Goal: Information Seeking & Learning: Understand process/instructions

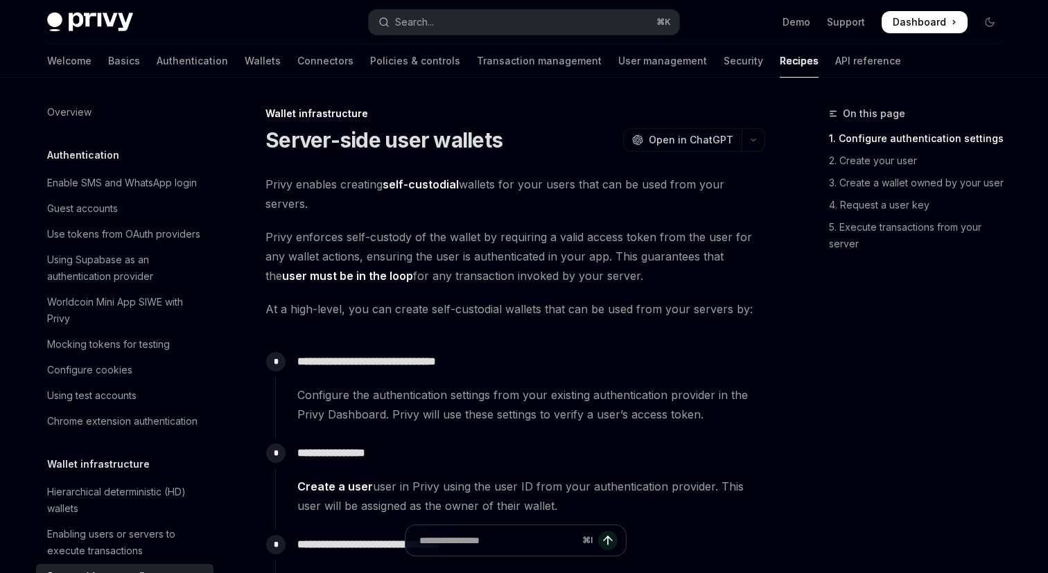
scroll to position [251, 0]
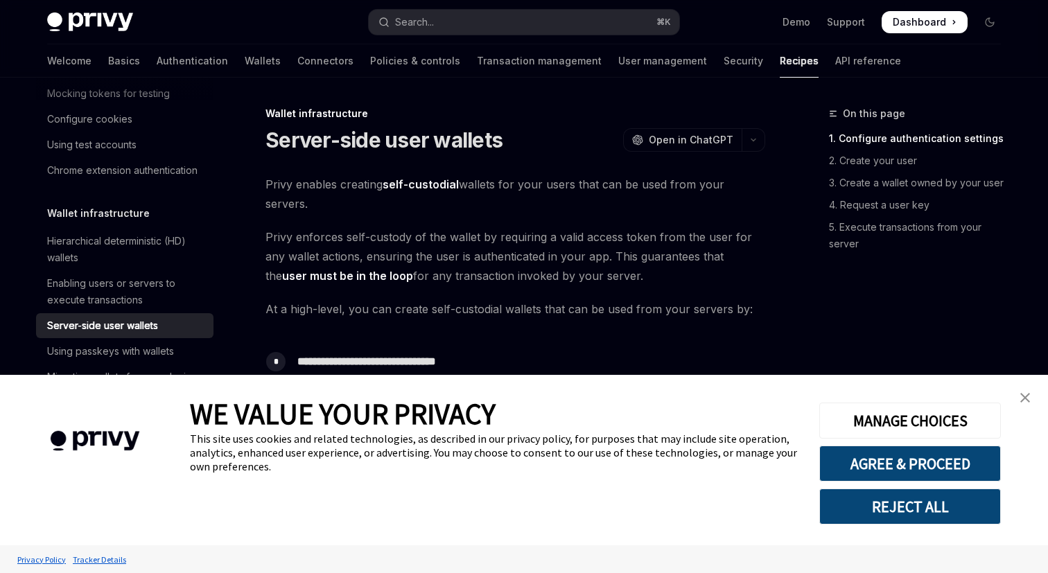
click at [1027, 405] on link "close banner" at bounding box center [1026, 398] width 28 height 28
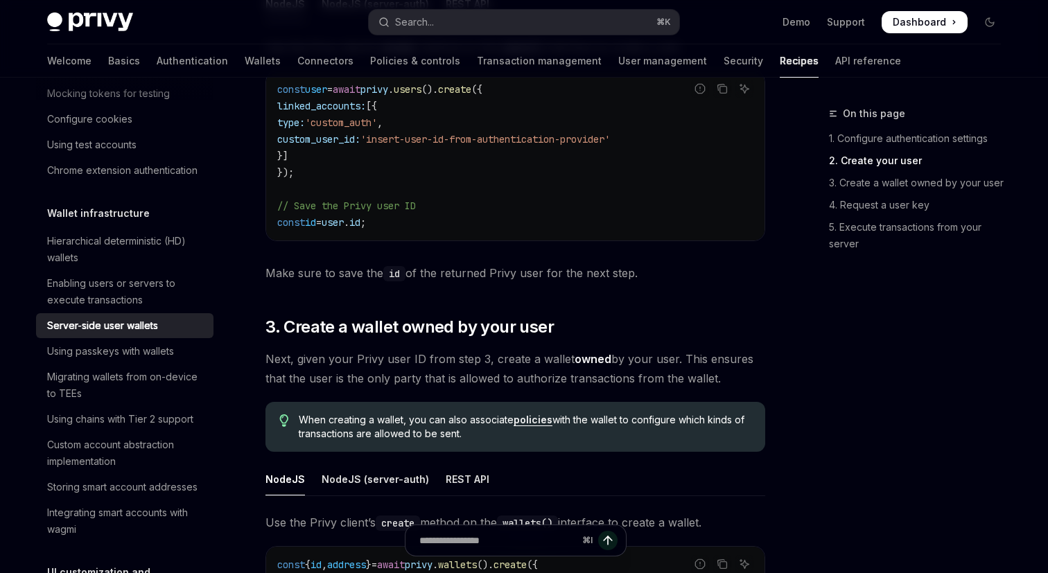
scroll to position [1472, 0]
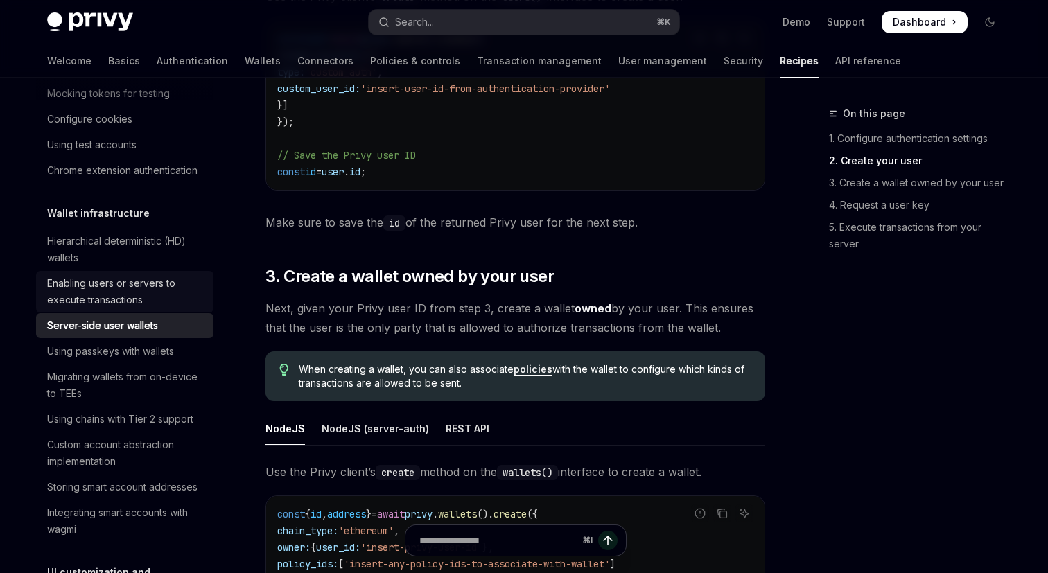
click at [153, 284] on div "Enabling users or servers to execute transactions" at bounding box center [126, 291] width 158 height 33
type textarea "*"
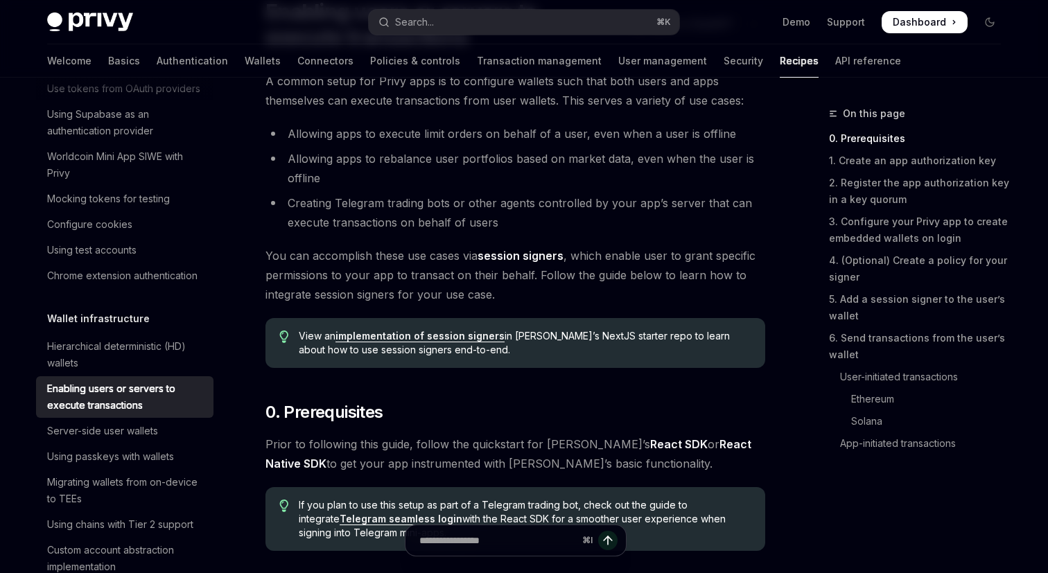
scroll to position [132, 0]
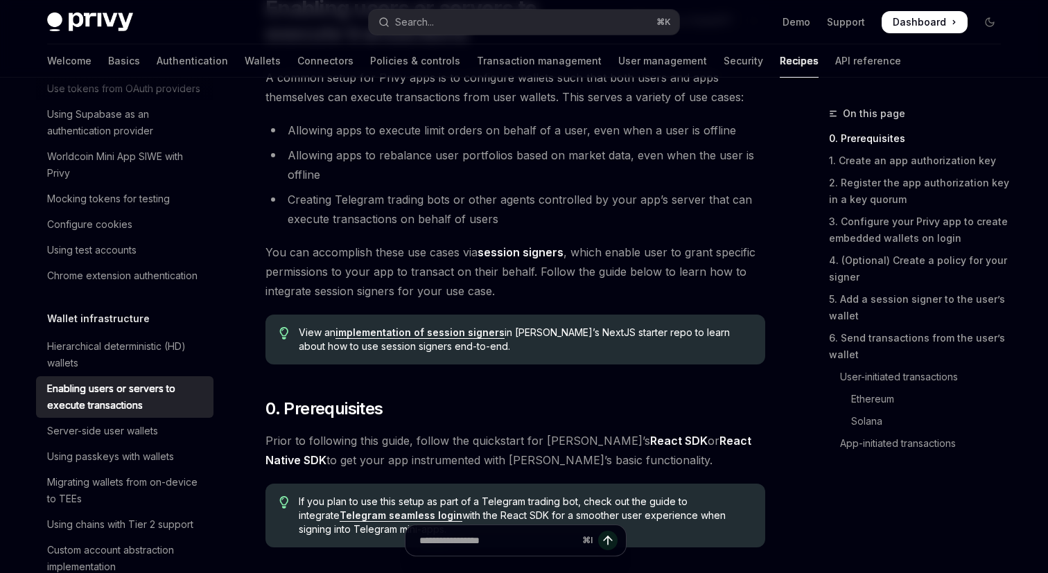
click at [646, 284] on span "You can accomplish these use cases via session signers , which enable user to g…" at bounding box center [516, 272] width 500 height 58
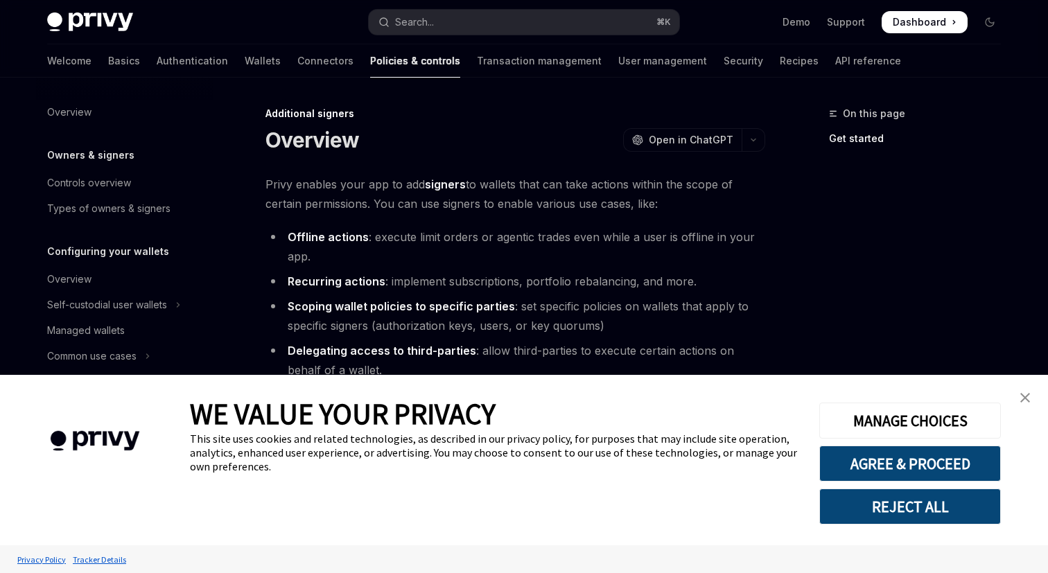
scroll to position [300, 0]
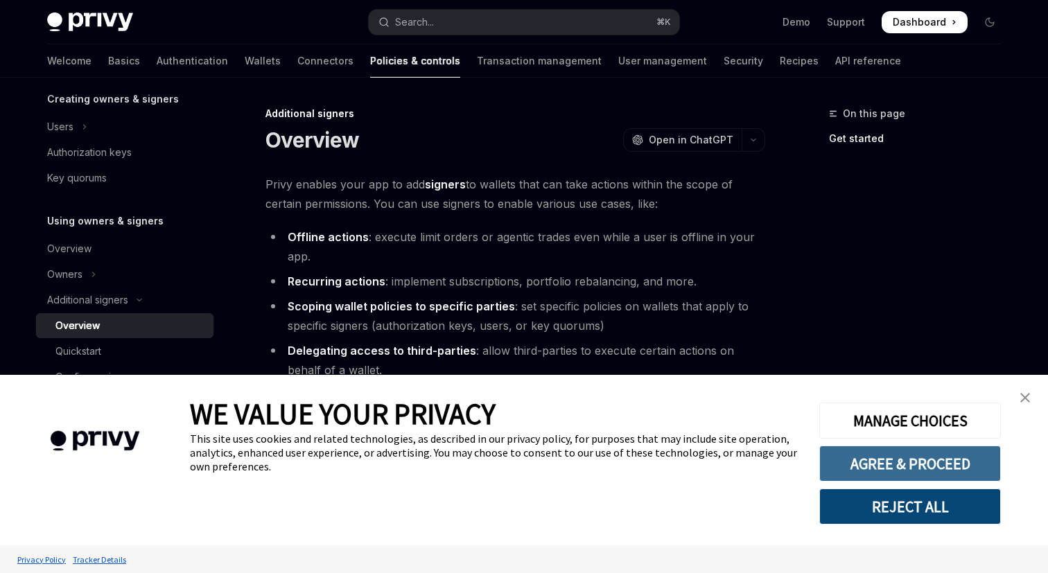
click at [851, 466] on button "AGREE & PROCEED" at bounding box center [911, 464] width 182 height 36
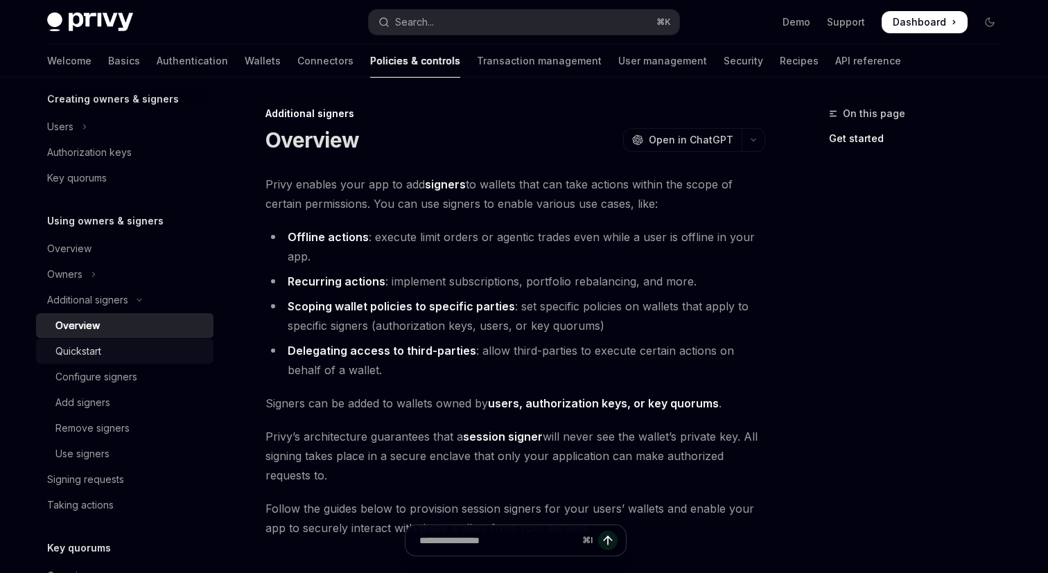
click at [142, 358] on div "Quickstart" at bounding box center [130, 351] width 150 height 17
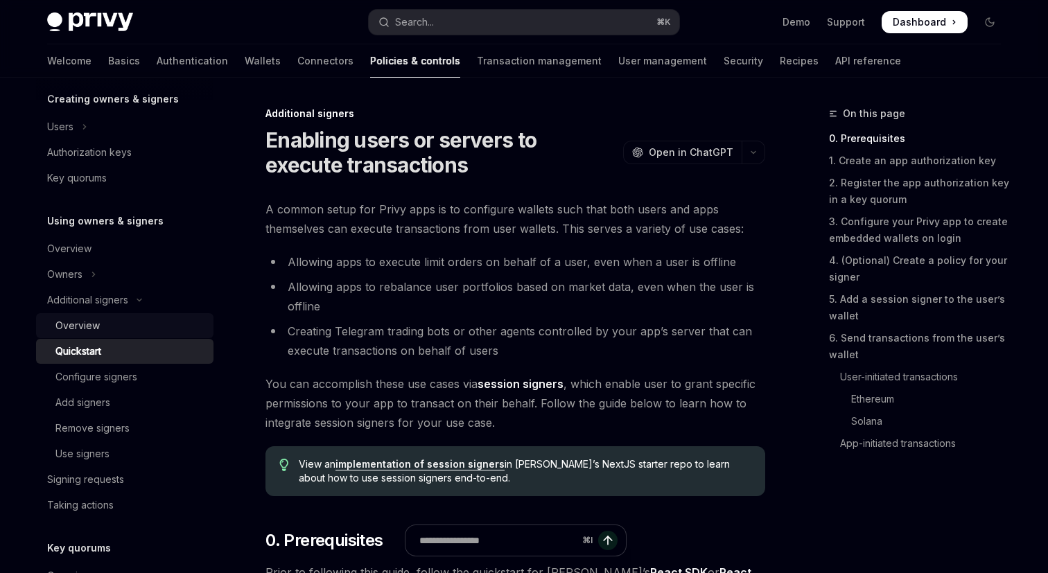
click at [158, 325] on div "Overview" at bounding box center [130, 326] width 150 height 17
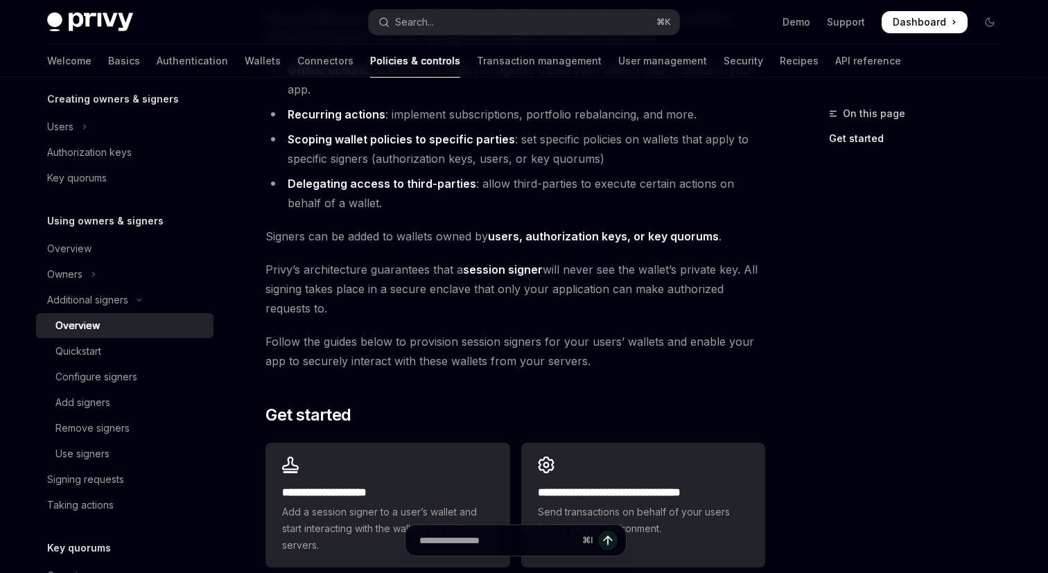
scroll to position [241, 0]
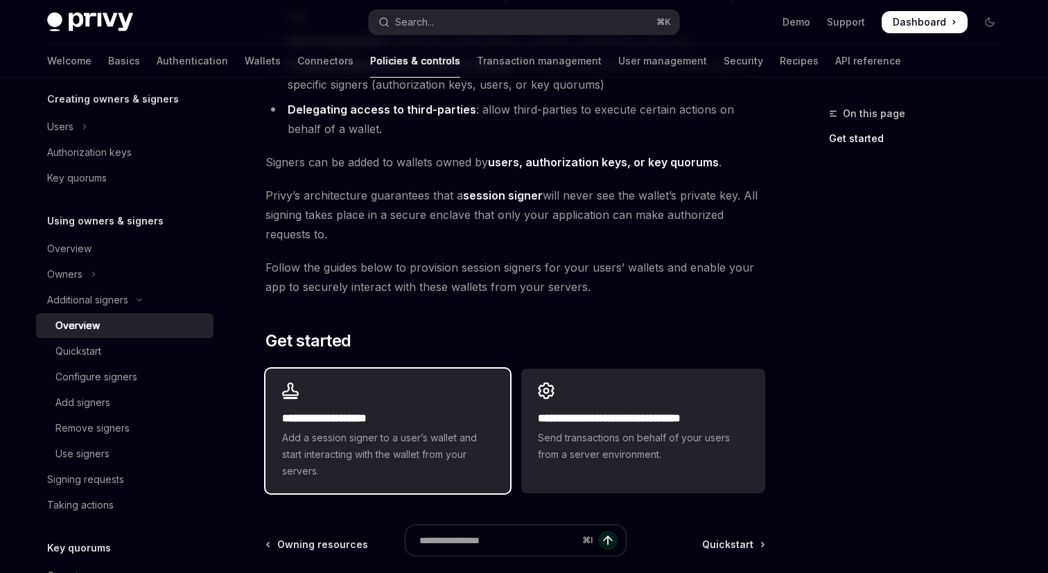
click at [398, 420] on h2 "**********" at bounding box center [387, 418] width 211 height 17
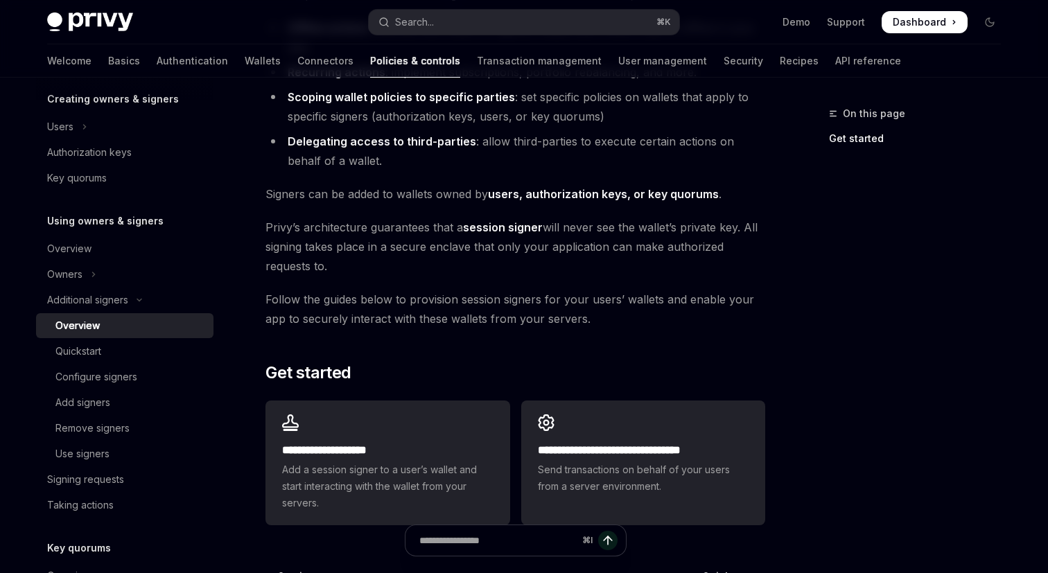
scroll to position [162, 0]
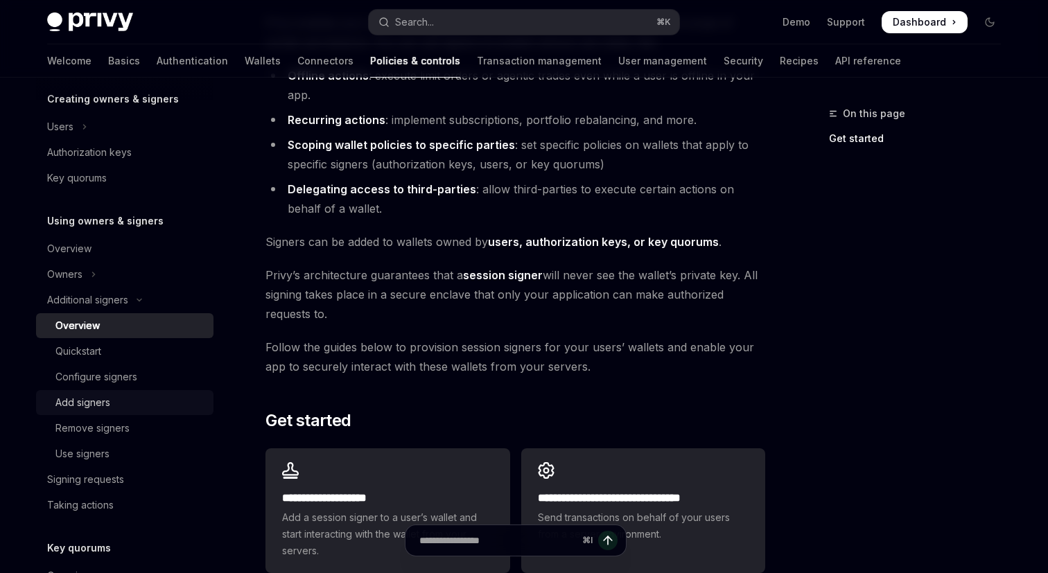
click at [172, 408] on div "Add signers" at bounding box center [130, 403] width 150 height 17
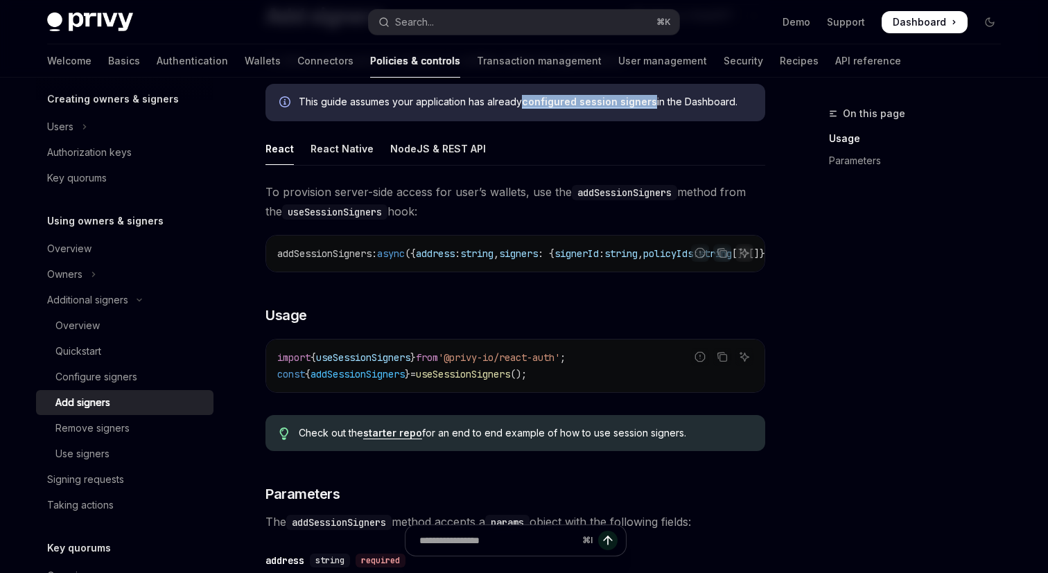
scroll to position [118, 0]
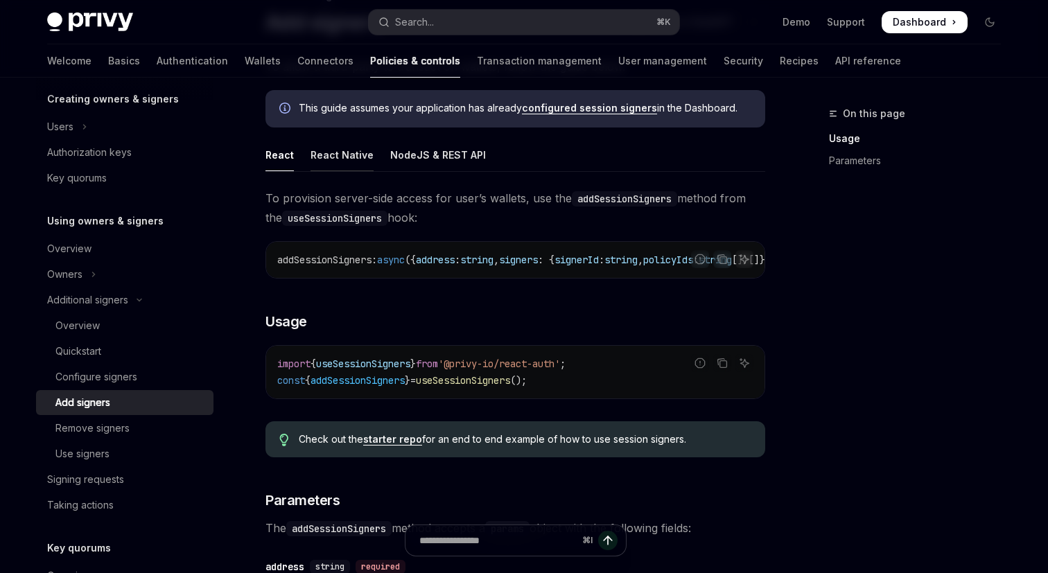
click at [349, 155] on div "React Native" at bounding box center [342, 155] width 63 height 33
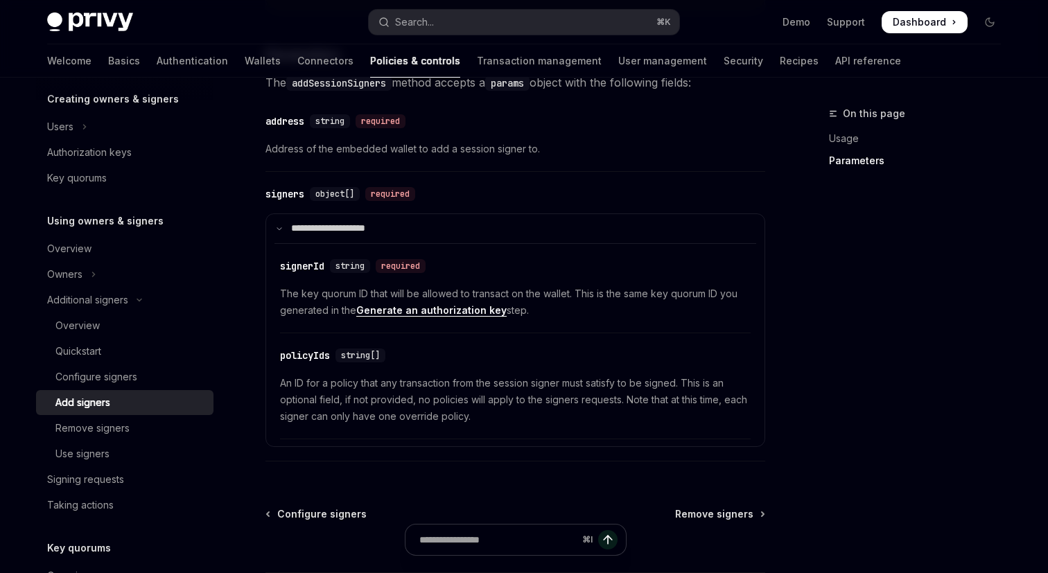
scroll to position [506, 0]
click at [148, 433] on div "Remove signers" at bounding box center [130, 428] width 150 height 17
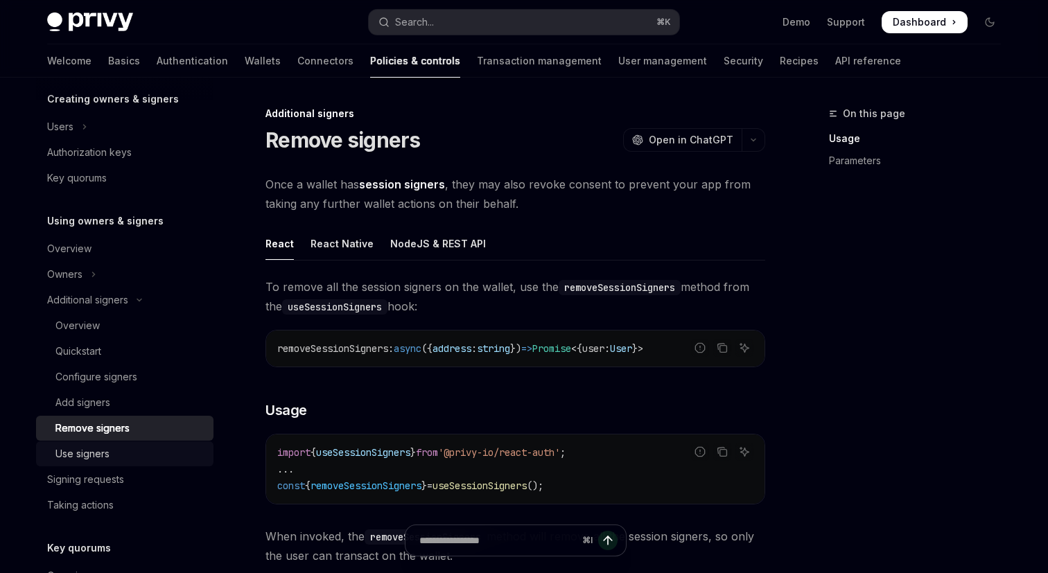
click at [139, 451] on div "Use signers" at bounding box center [130, 454] width 150 height 17
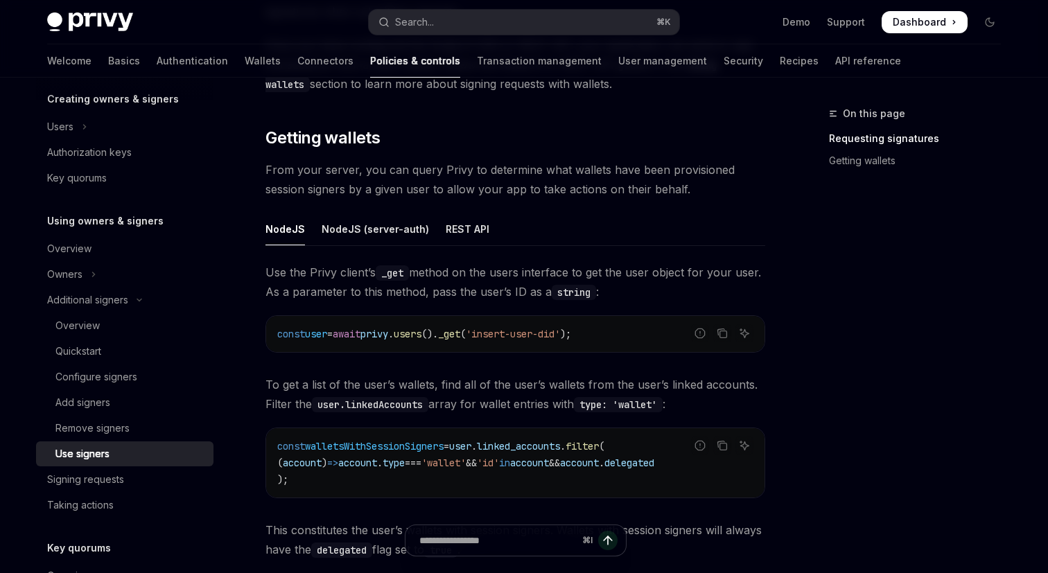
scroll to position [414, 0]
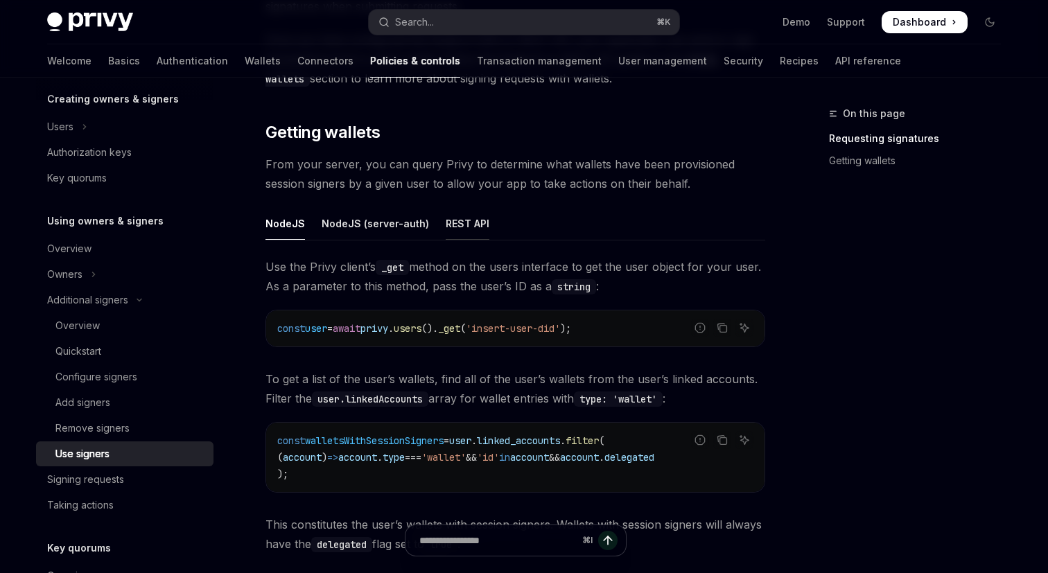
click at [446, 229] on div "REST API" at bounding box center [468, 223] width 44 height 33
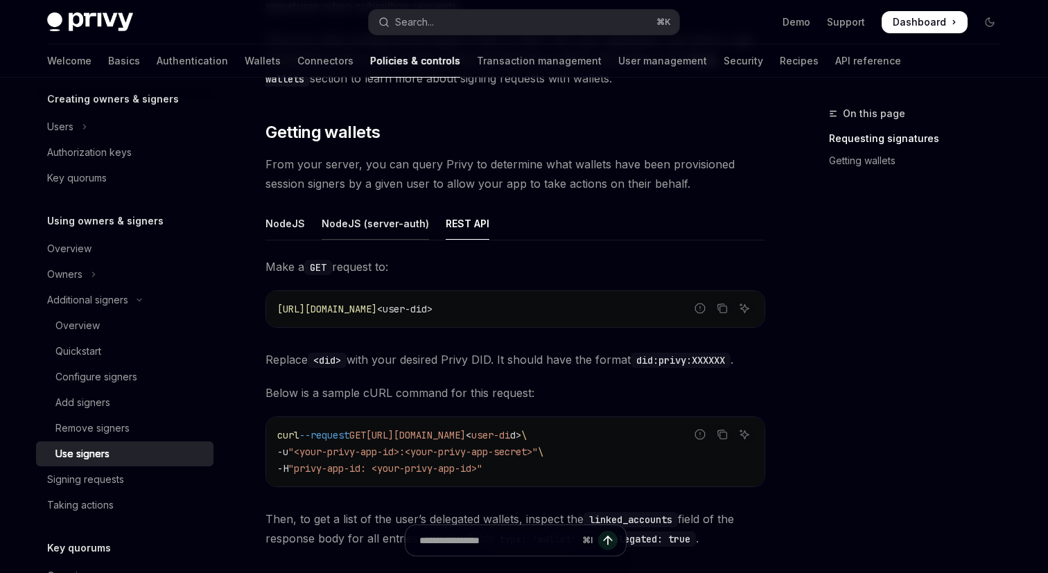
click at [408, 223] on div "NodeJS (server-auth)" at bounding box center [375, 223] width 107 height 33
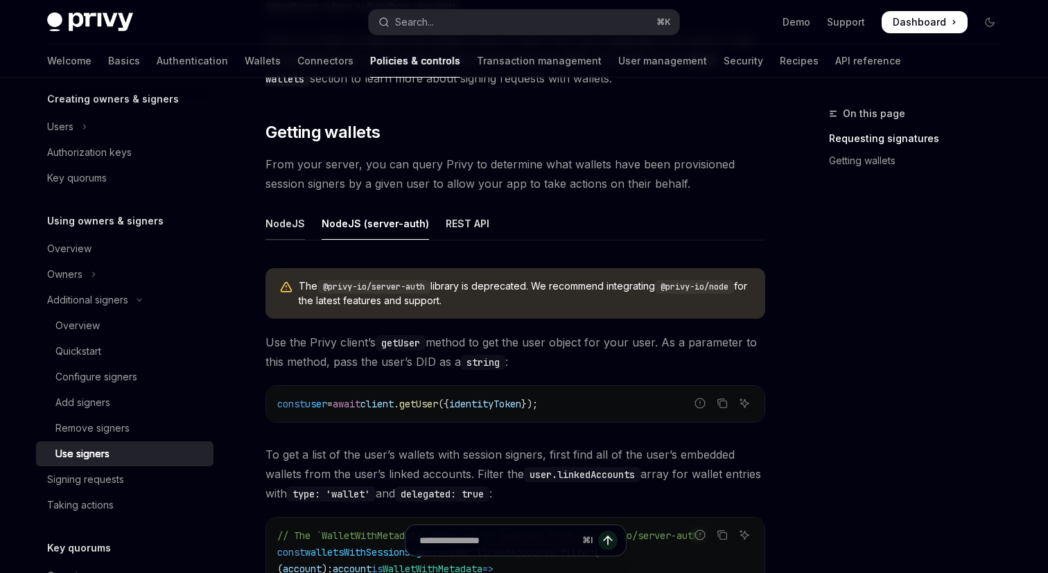
click at [284, 220] on div "NodeJS" at bounding box center [286, 223] width 40 height 33
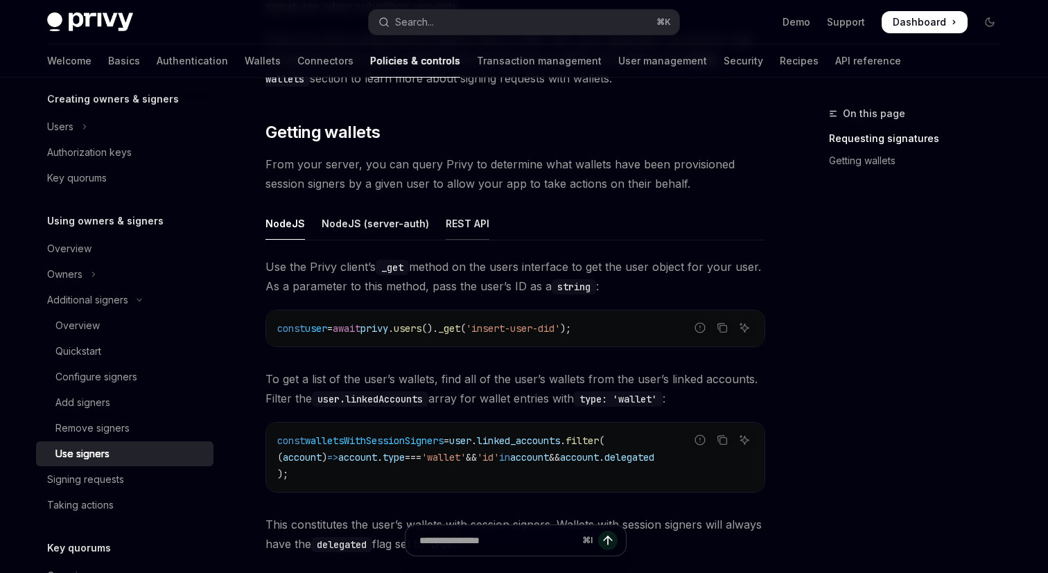
click at [472, 234] on div "REST API" at bounding box center [468, 223] width 44 height 33
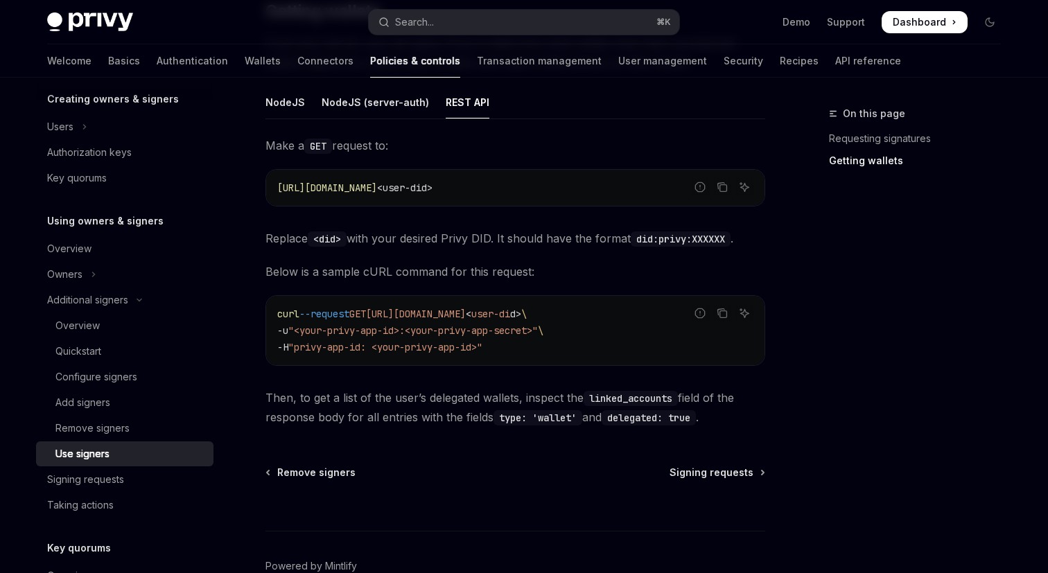
scroll to position [537, 0]
click at [141, 474] on div "Signing requests" at bounding box center [126, 480] width 158 height 17
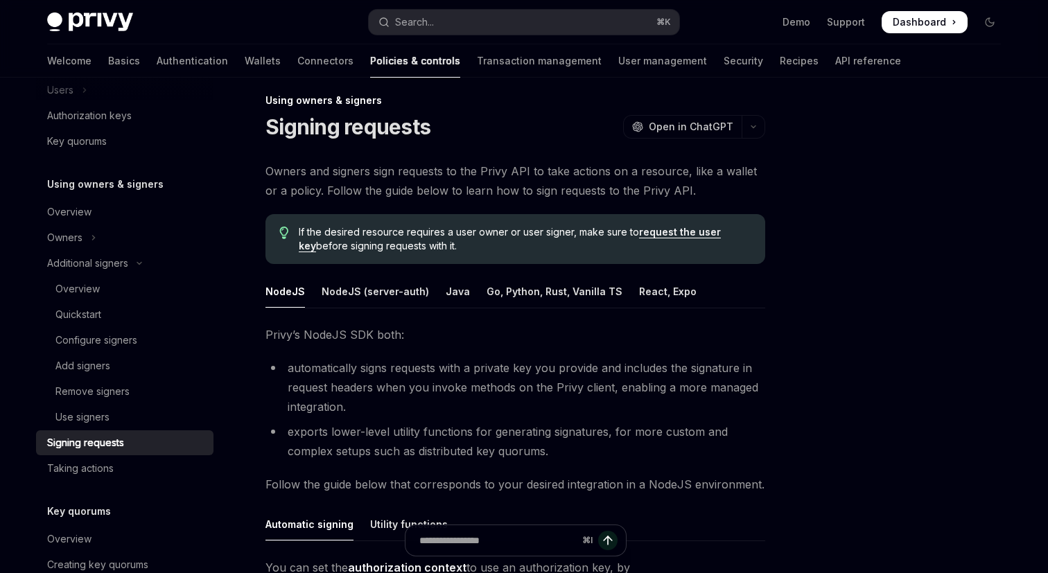
scroll to position [15, 0]
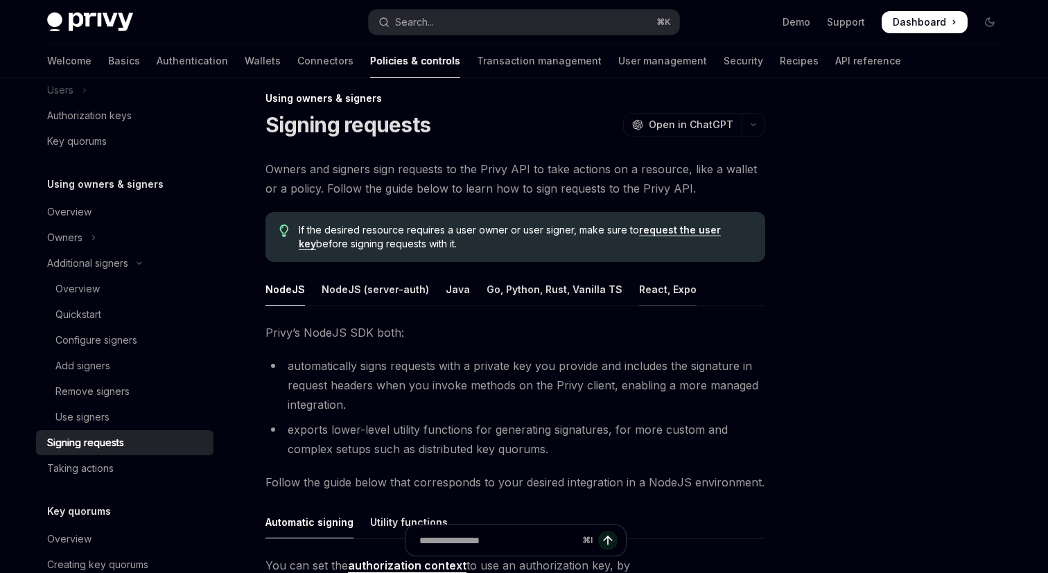
click at [657, 288] on div "React, Expo" at bounding box center [668, 289] width 58 height 33
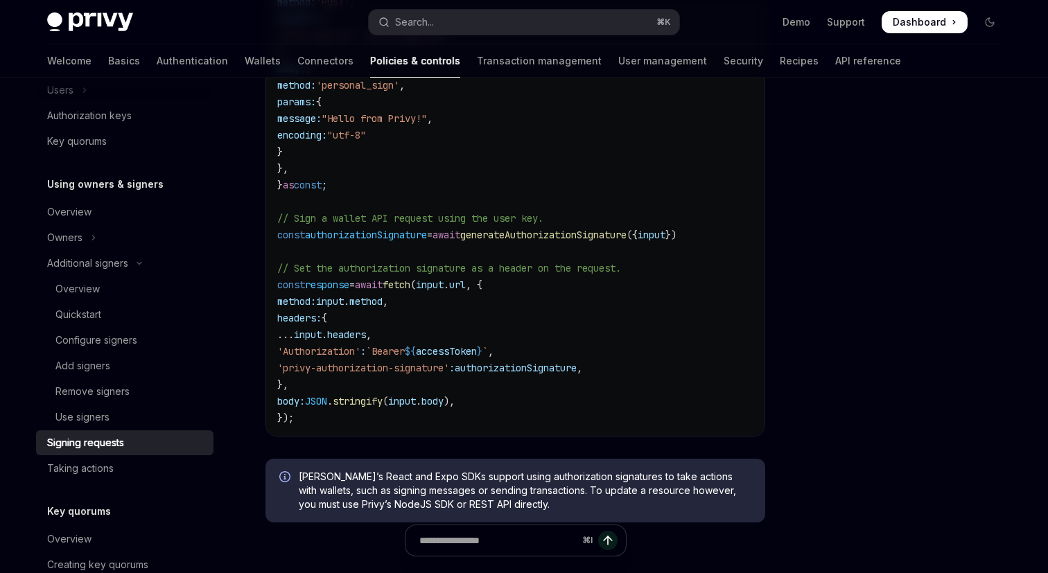
scroll to position [693, 0]
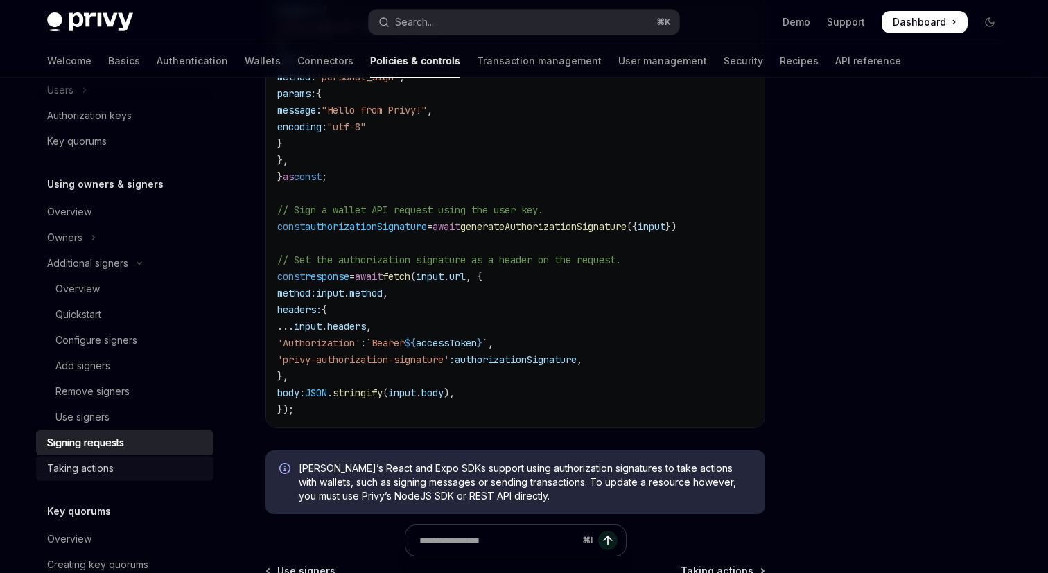
click at [141, 472] on div "Taking actions" at bounding box center [126, 468] width 158 height 17
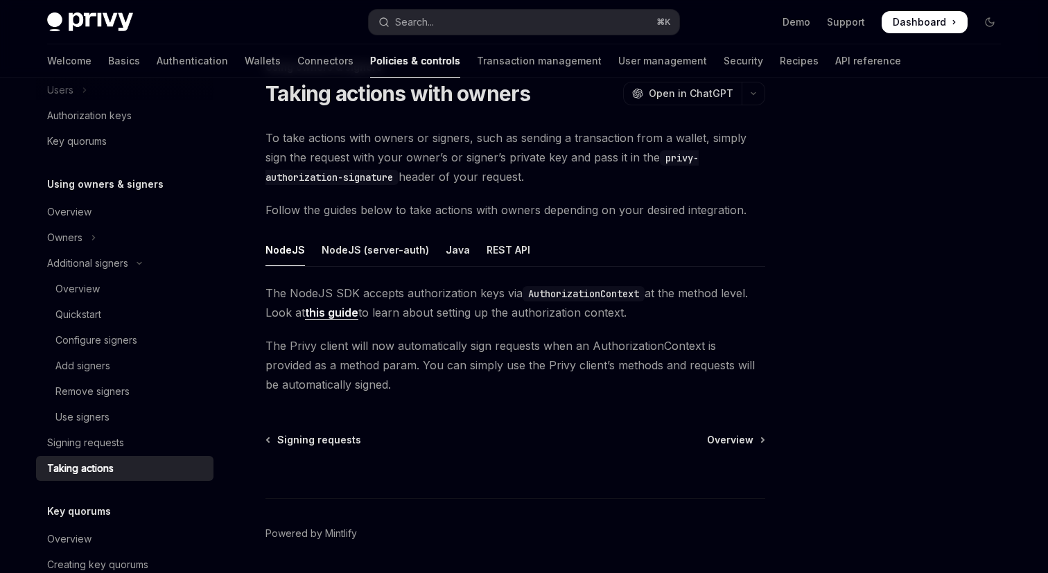
scroll to position [92, 0]
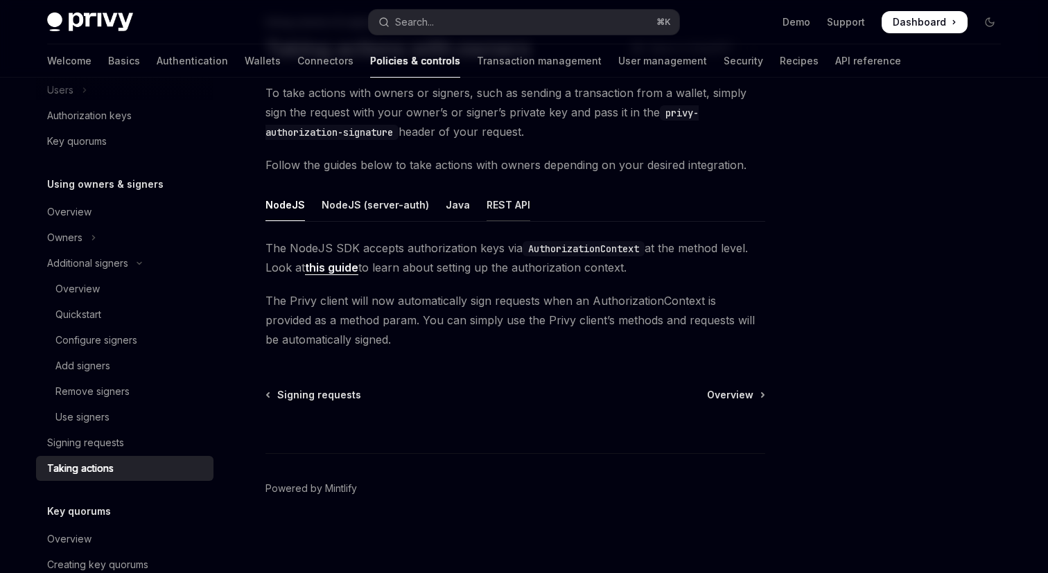
click at [490, 209] on div "REST API" at bounding box center [509, 205] width 44 height 33
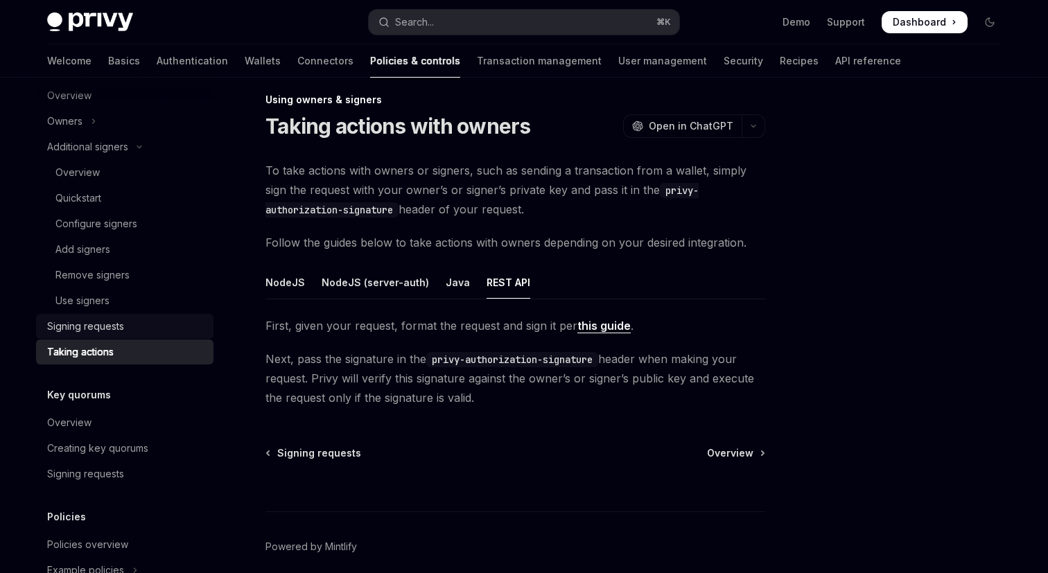
scroll to position [454, 0]
click at [115, 428] on div "Overview" at bounding box center [126, 422] width 158 height 17
type textarea "*"
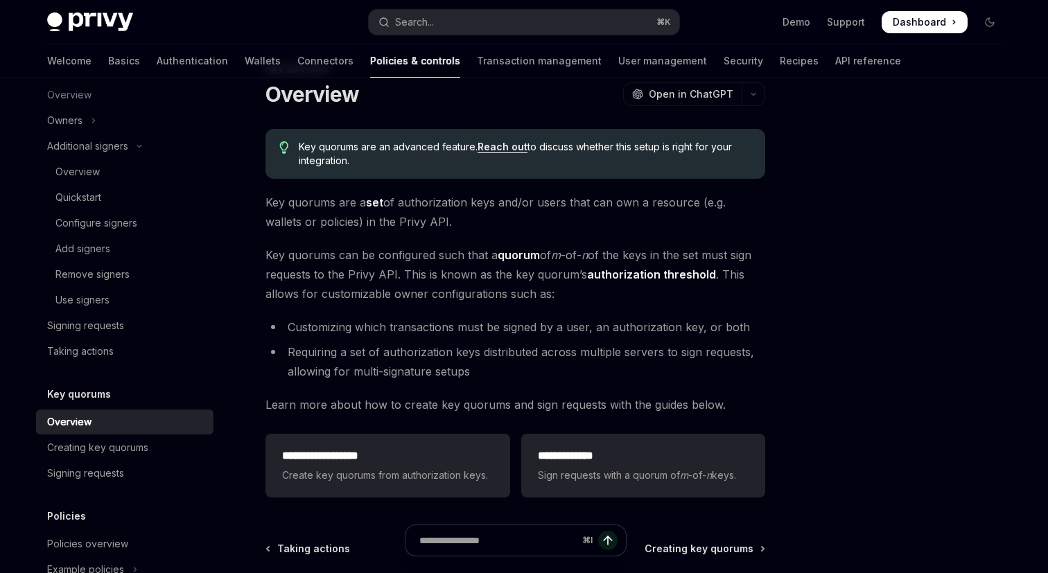
scroll to position [48, 0]
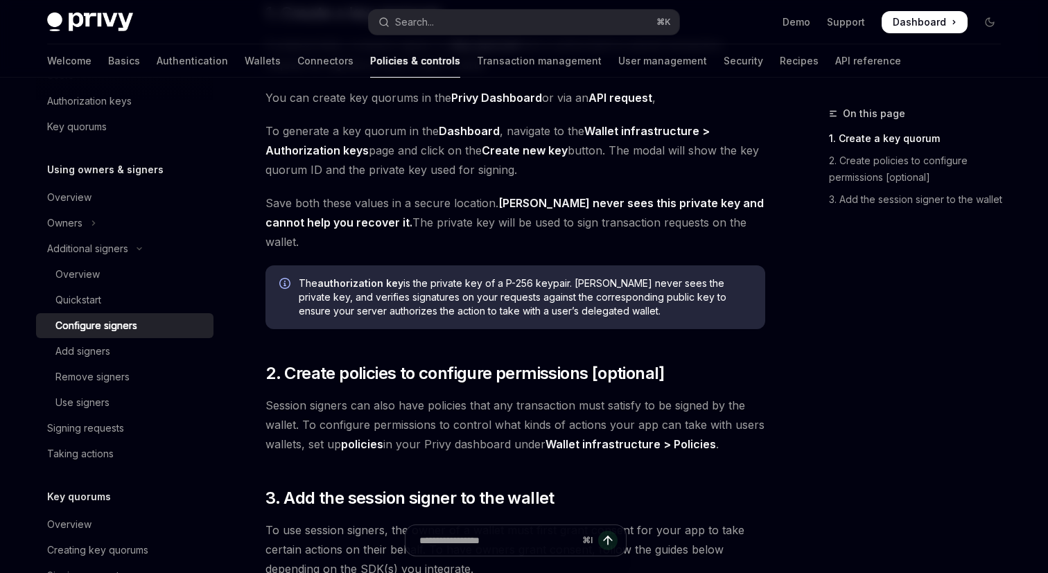
scroll to position [245, 0]
